Goal: Find specific page/section

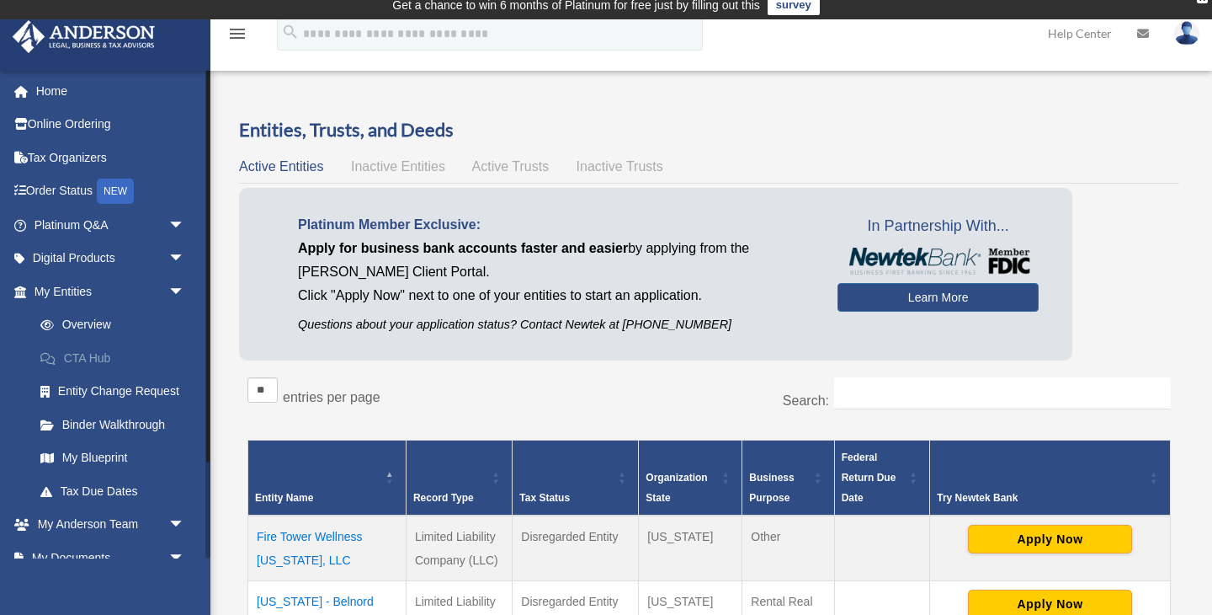
scroll to position [120, 0]
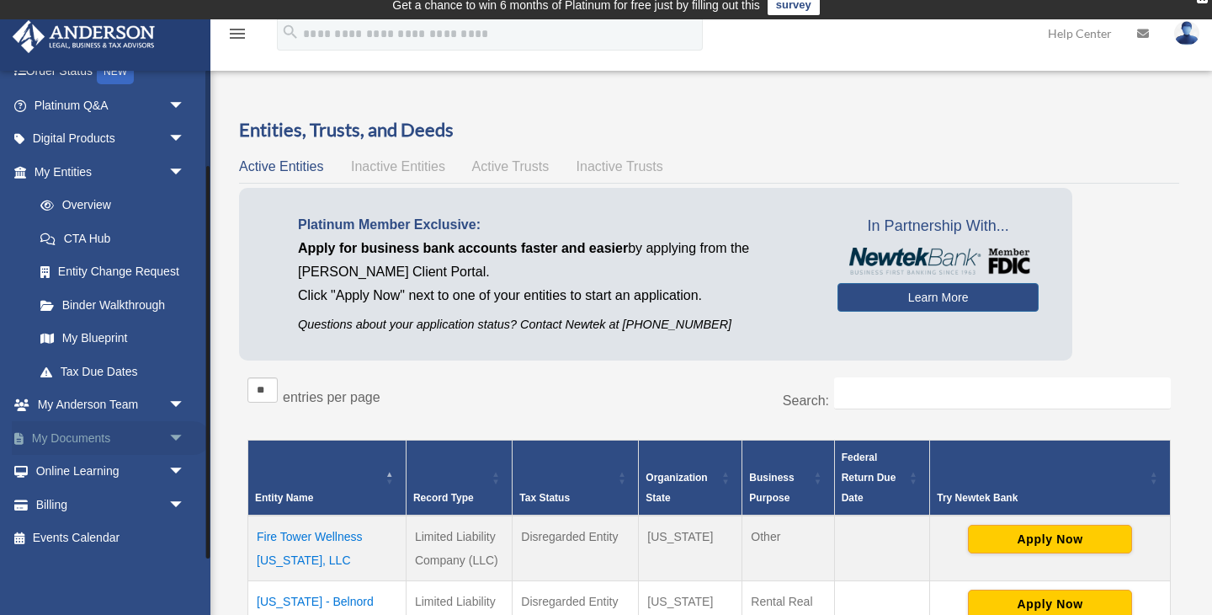
click at [169, 440] on span "arrow_drop_down" at bounding box center [185, 438] width 34 height 35
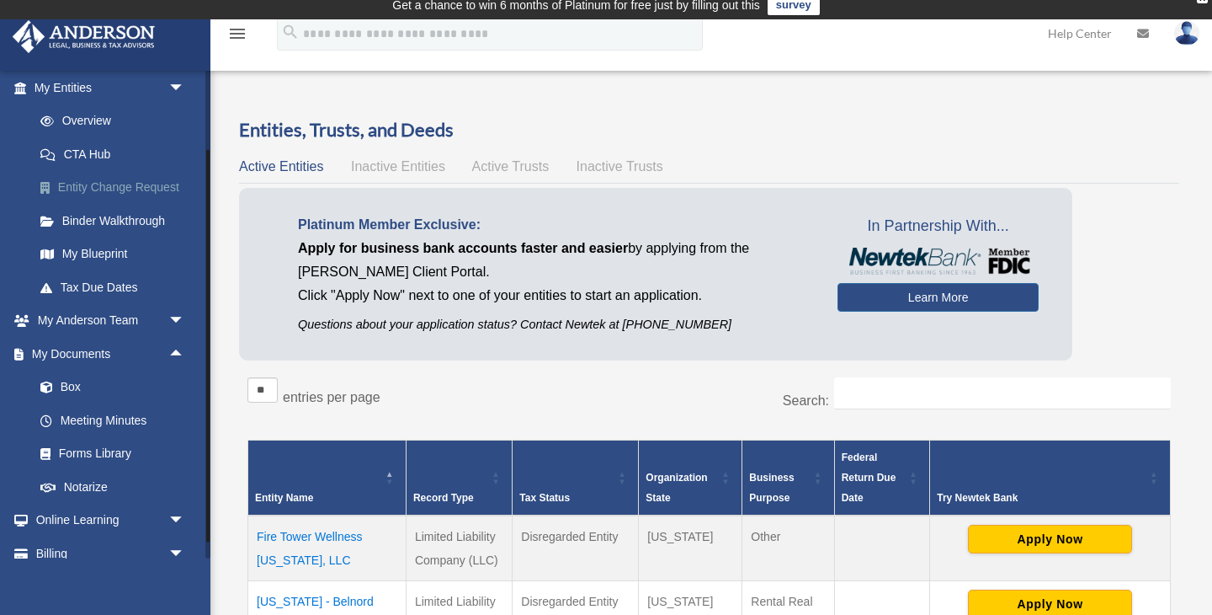
scroll to position [210, 0]
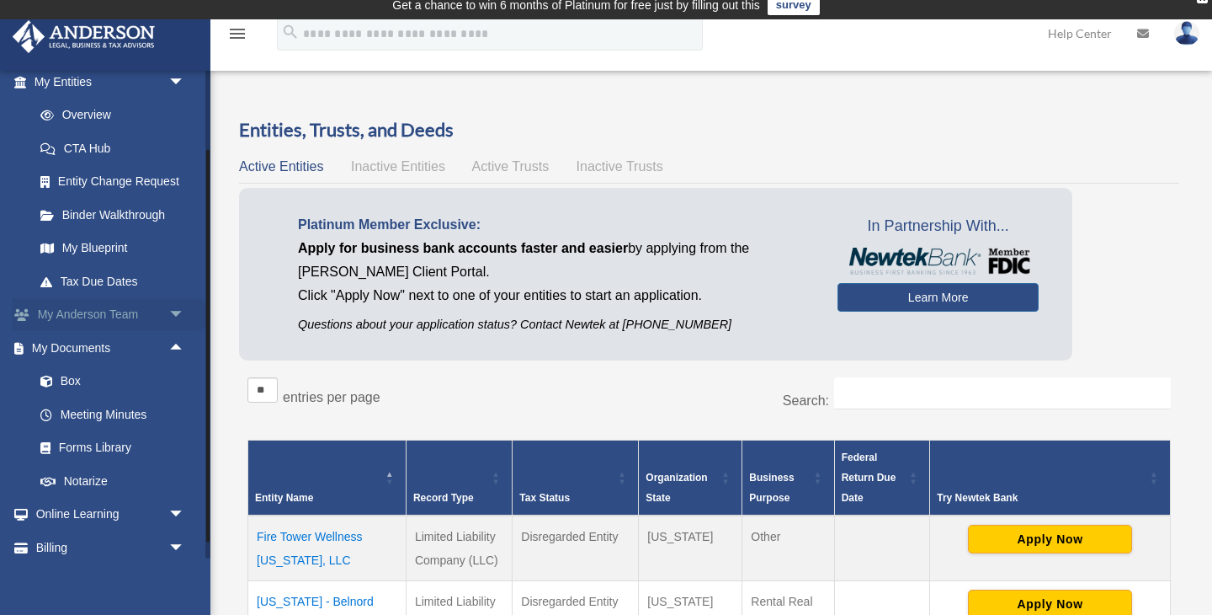
click at [178, 312] on span "arrow_drop_down" at bounding box center [185, 315] width 34 height 35
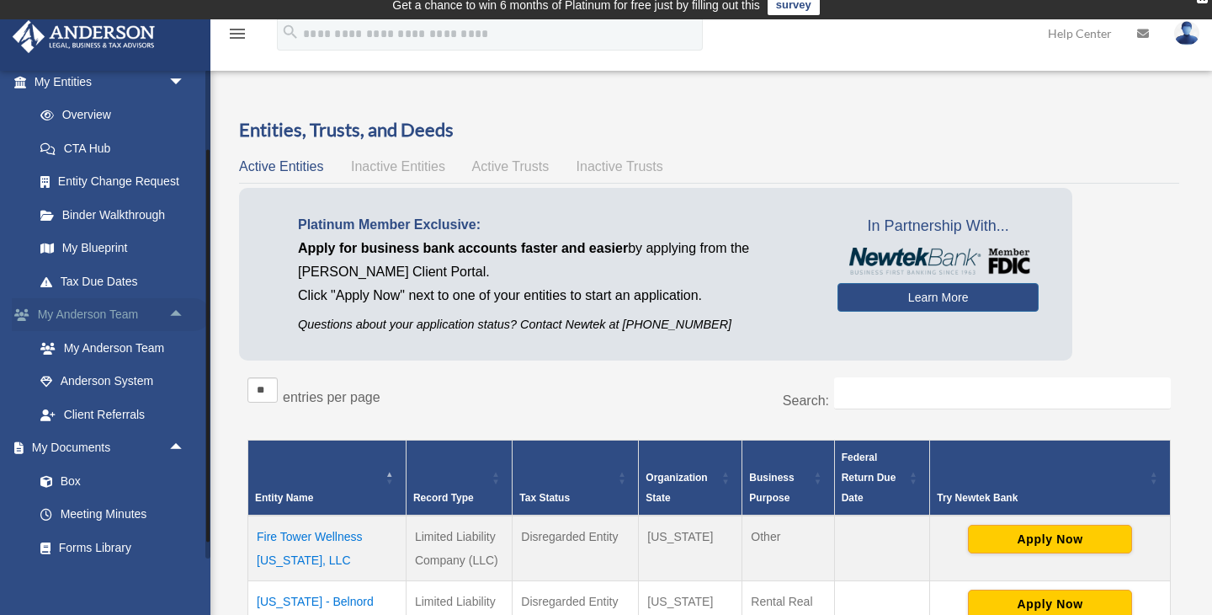
scroll to position [353, 0]
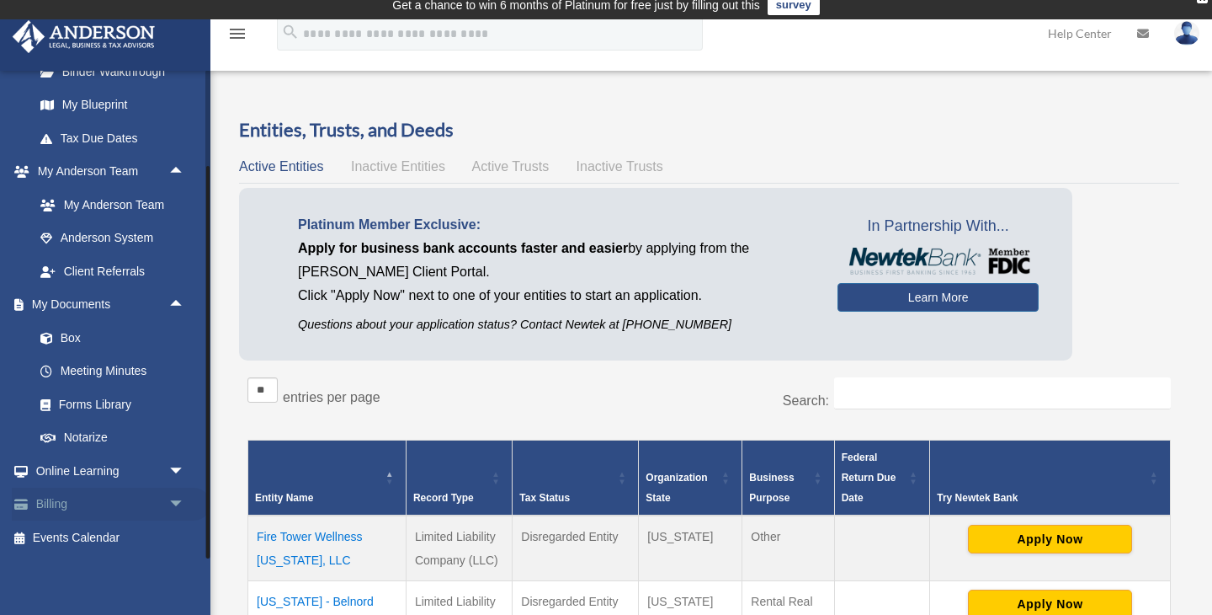
click at [169, 509] on span "arrow_drop_down" at bounding box center [185, 504] width 34 height 35
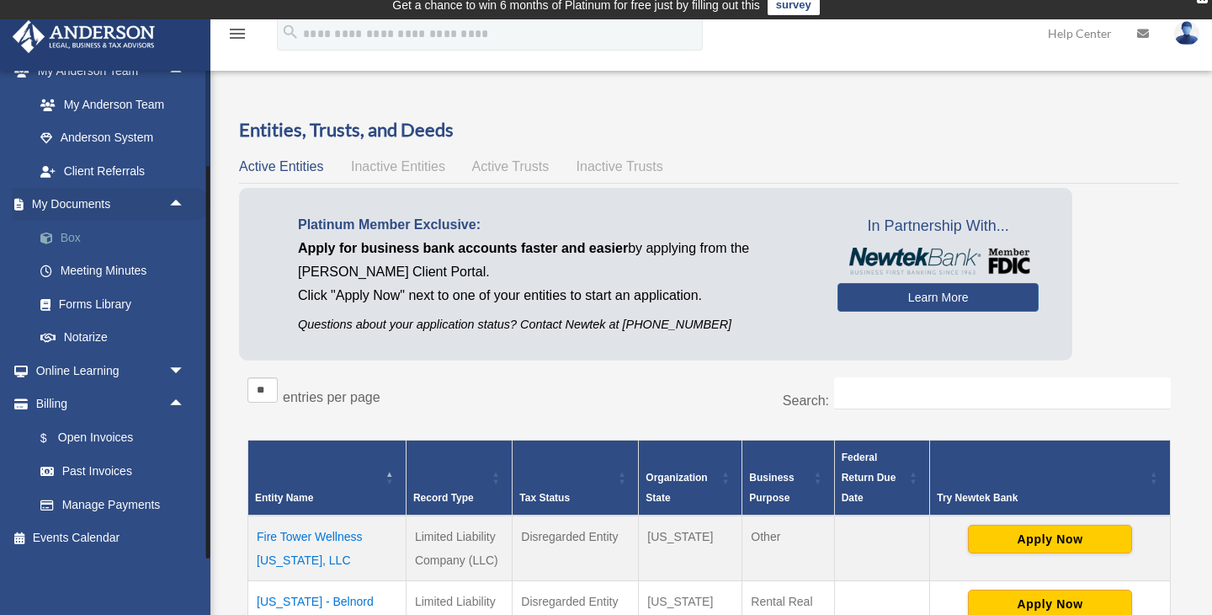
click at [67, 238] on link "Box" at bounding box center [117, 238] width 187 height 34
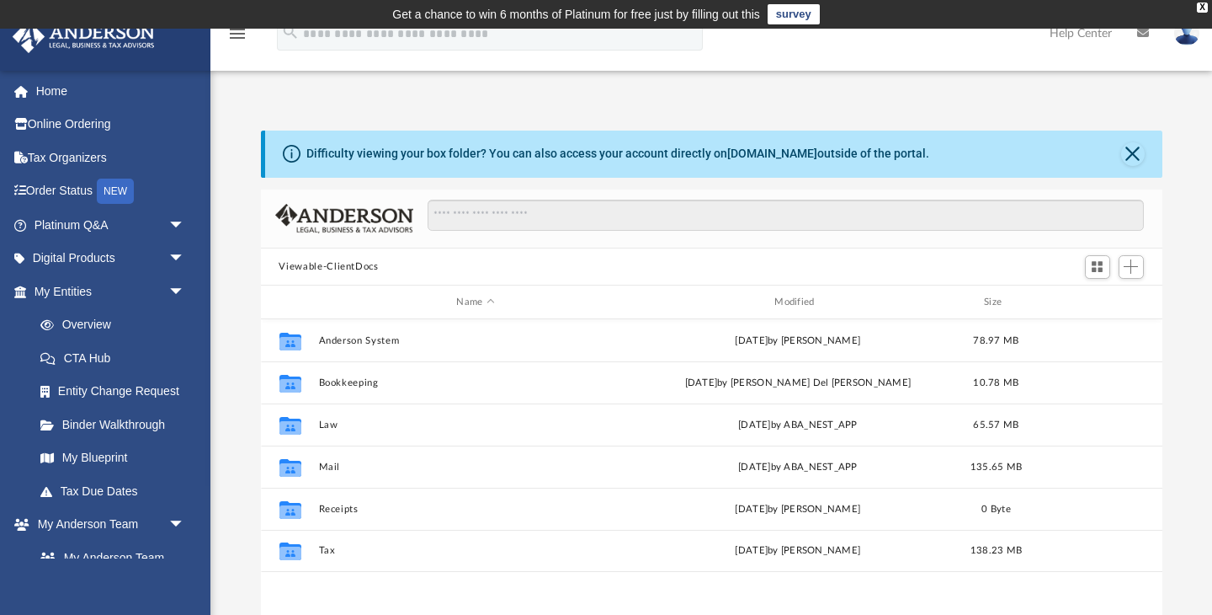
scroll to position [383, 902]
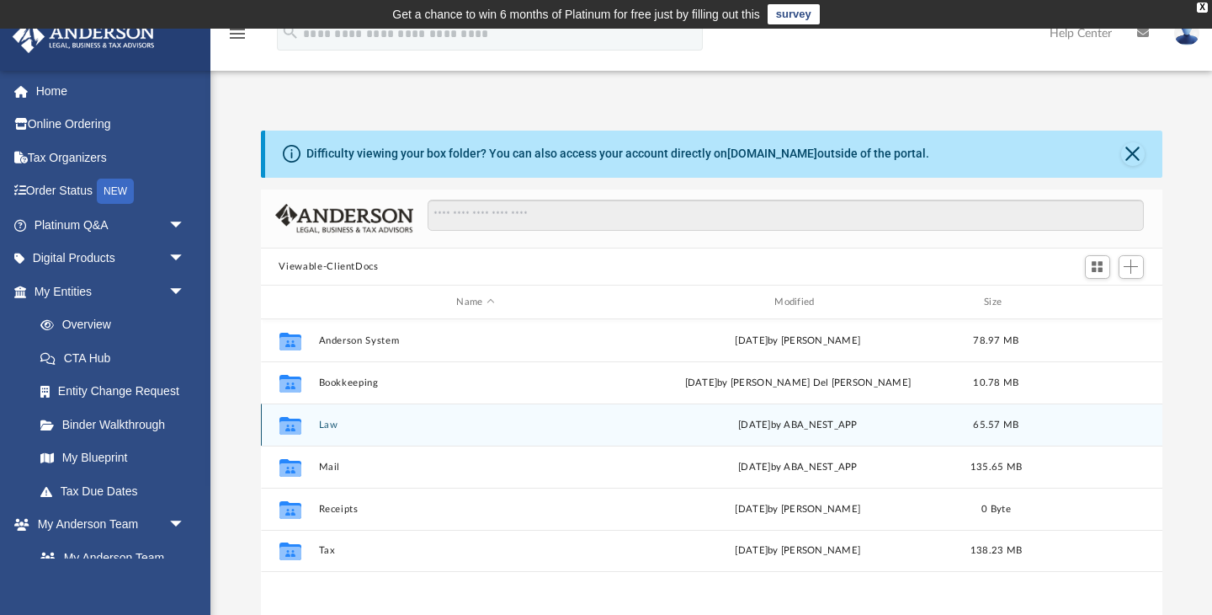
click at [327, 424] on button "Law" at bounding box center [475, 424] width 315 height 11
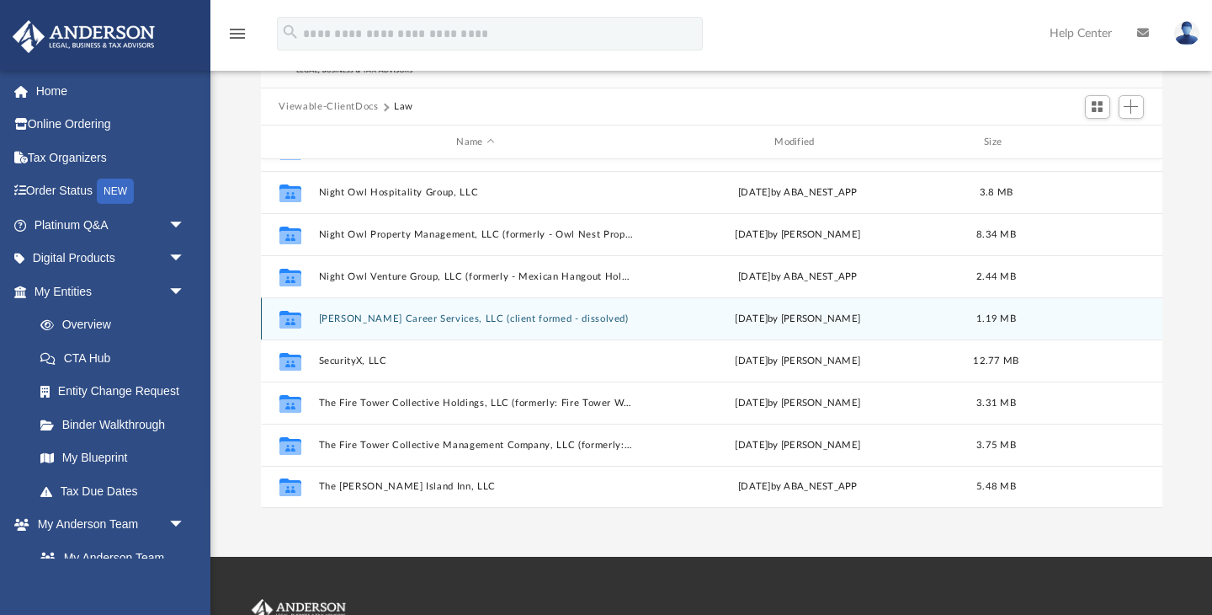
scroll to position [0, 0]
